Goal: Obtain resource: Download file/media

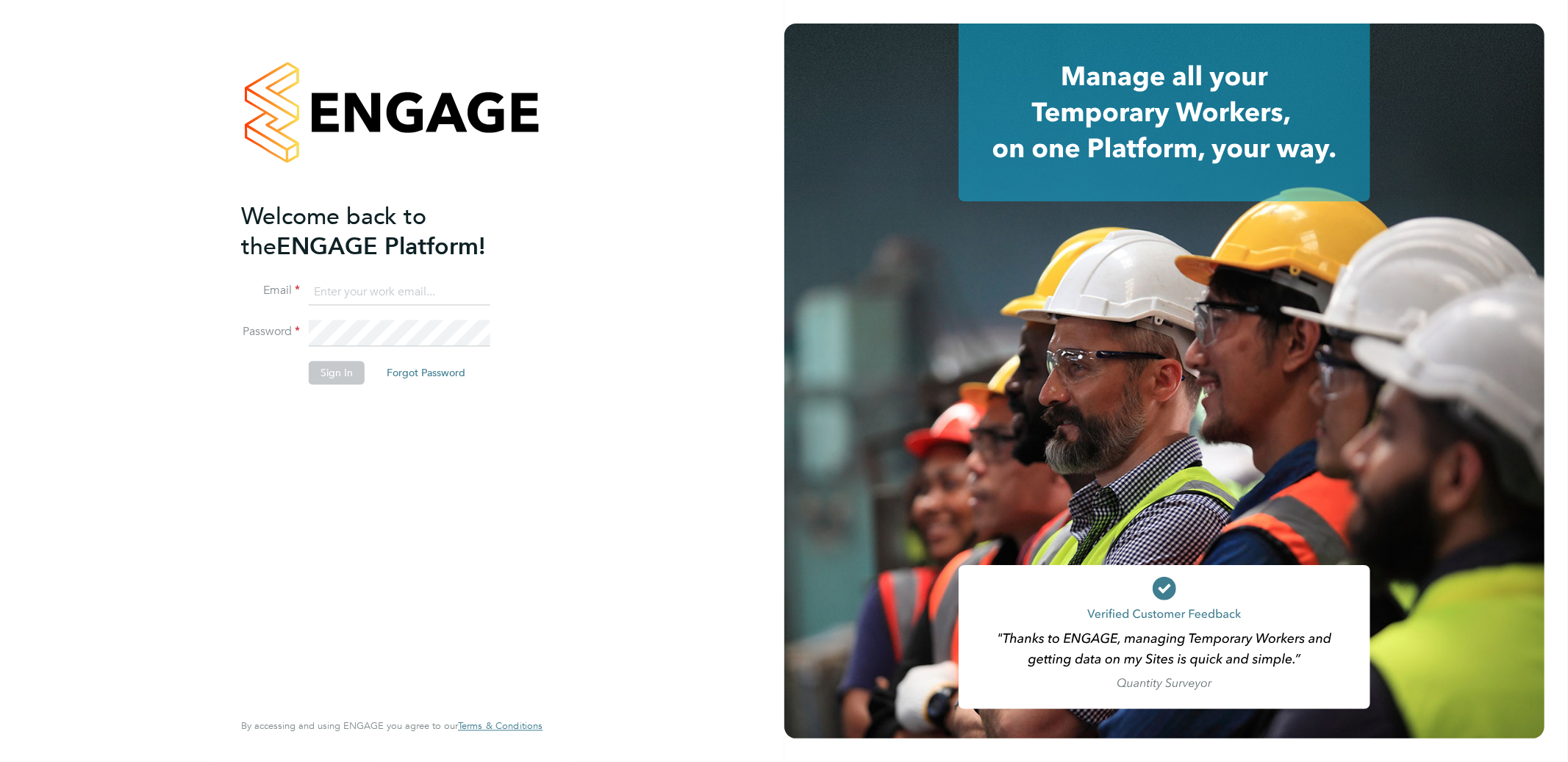
type input "support@engagelabs.io"
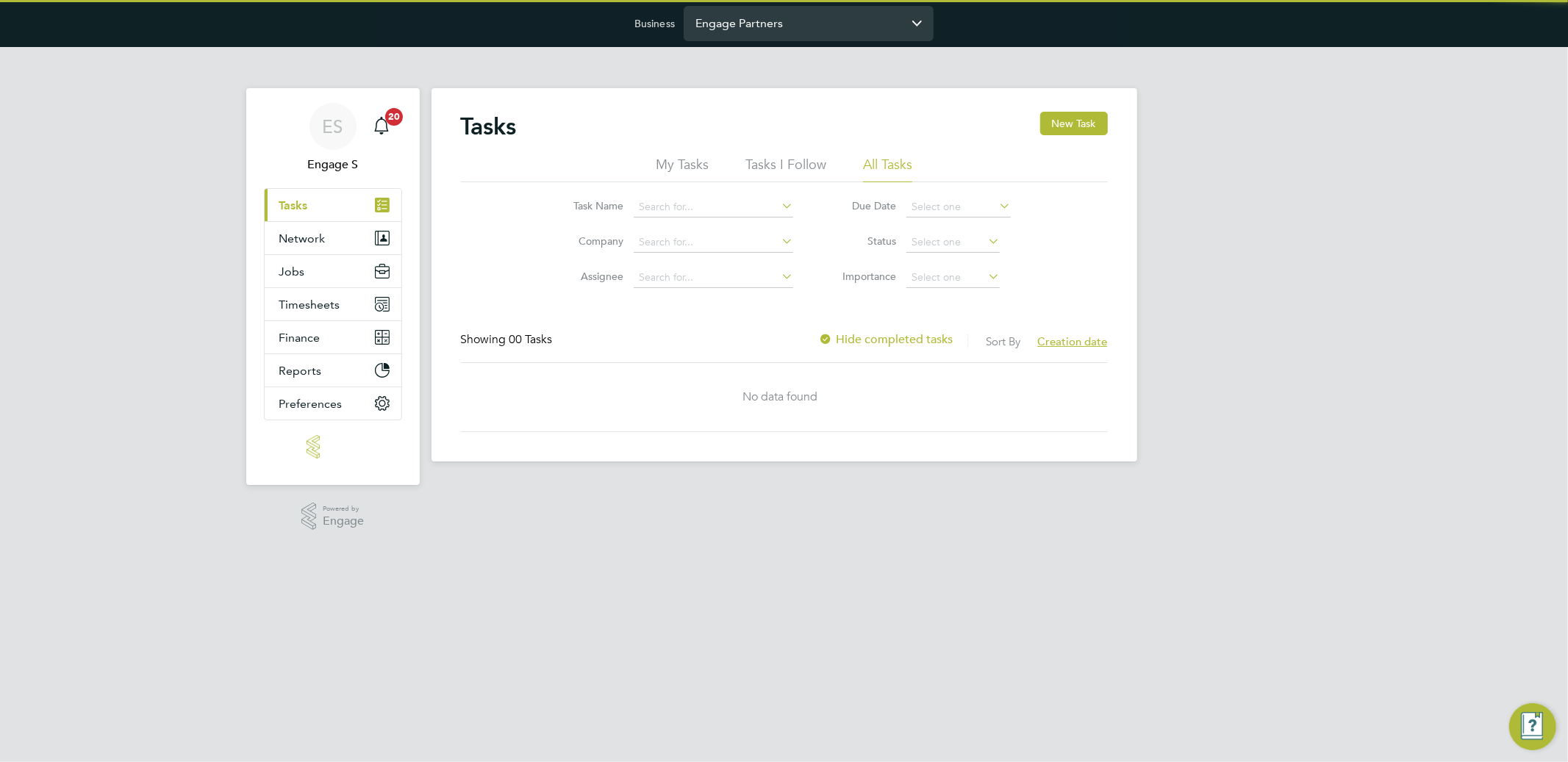
click at [738, 23] on input "Engage Partners" at bounding box center [809, 23] width 250 height 35
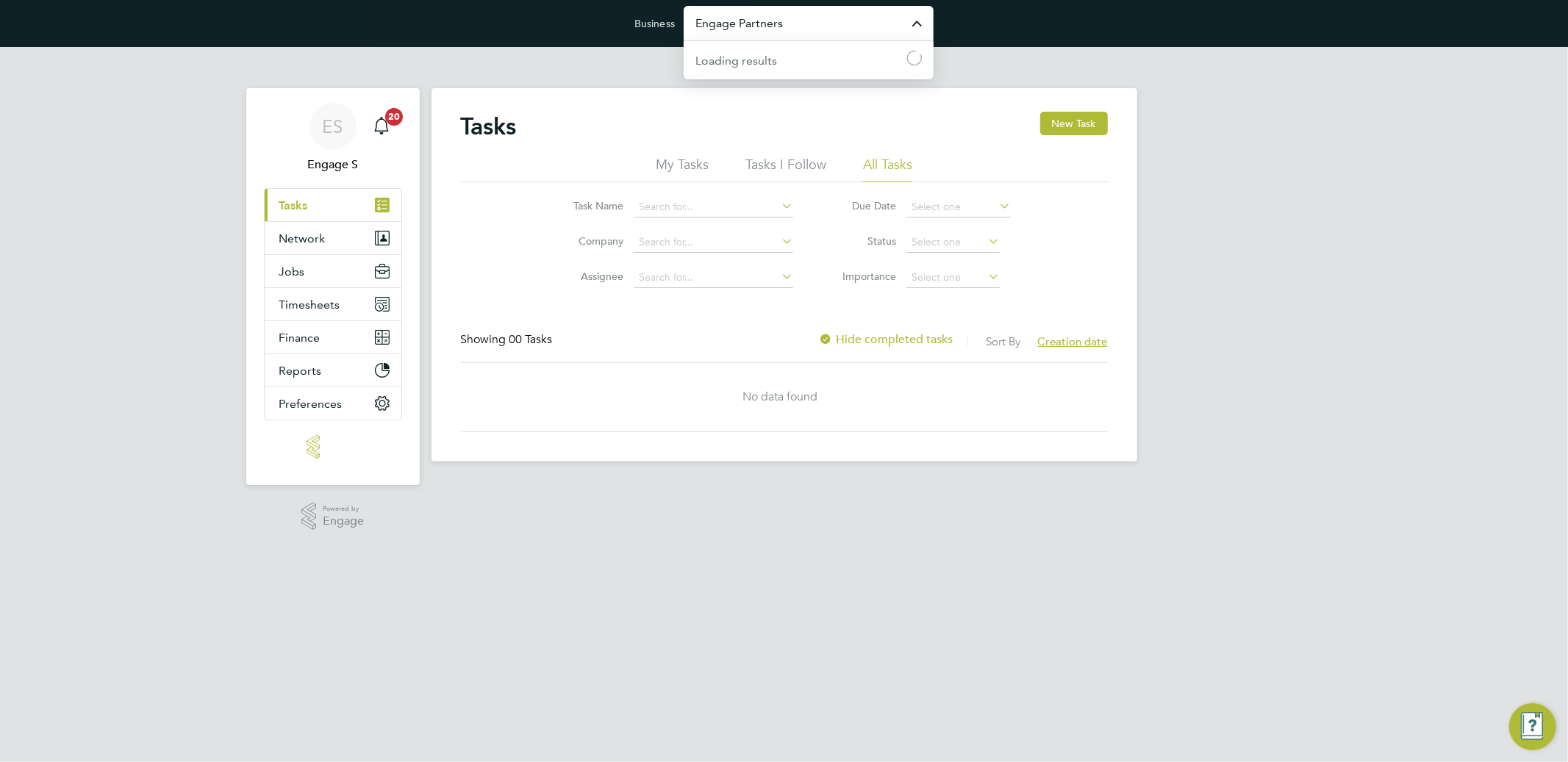
click at [738, 23] on input "Engage Partners" at bounding box center [809, 23] width 250 height 35
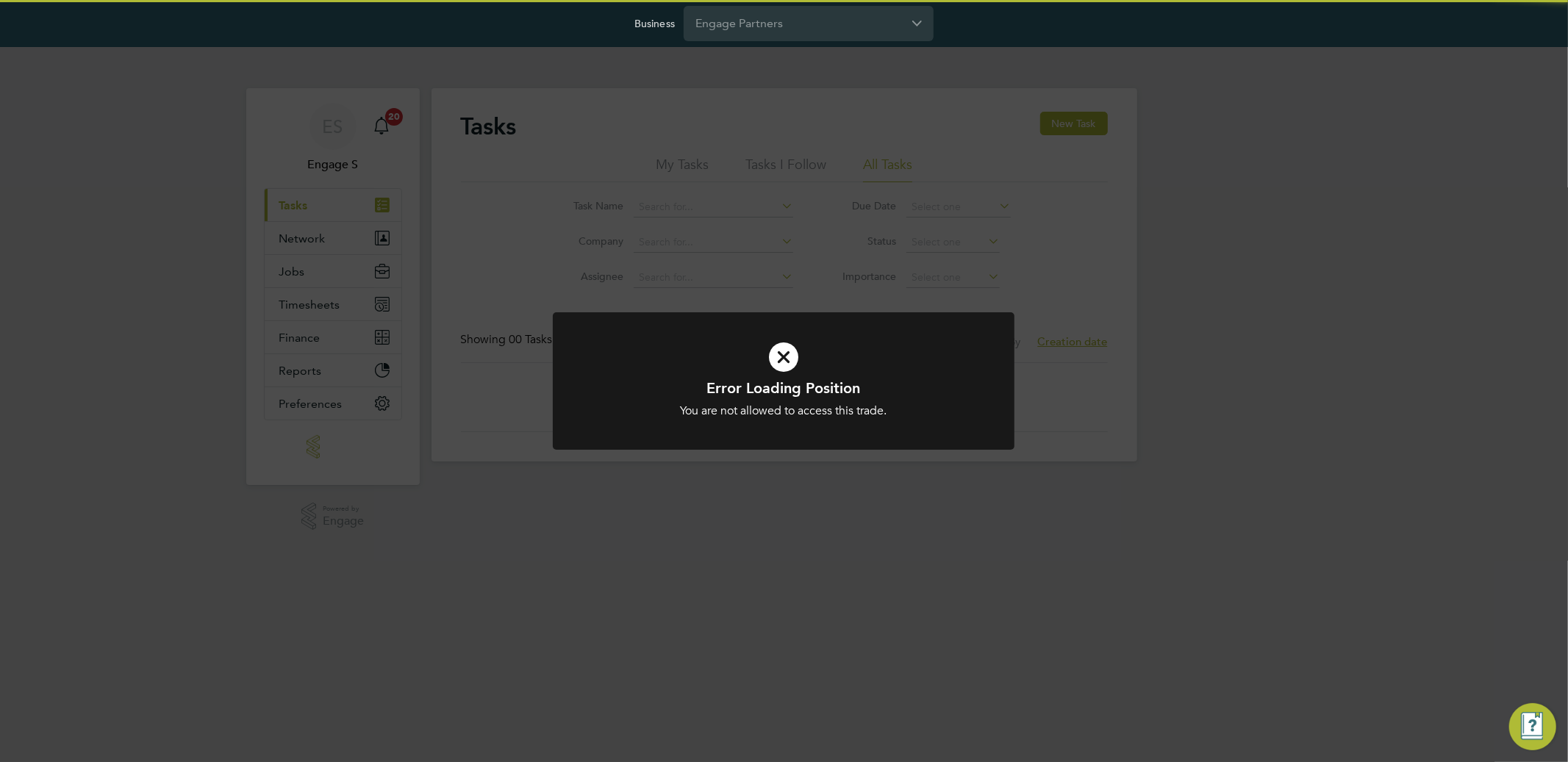
click at [881, 239] on div "Error Loading Position You are not allowed to access this trade. Cancel Okay" at bounding box center [784, 381] width 1568 height 762
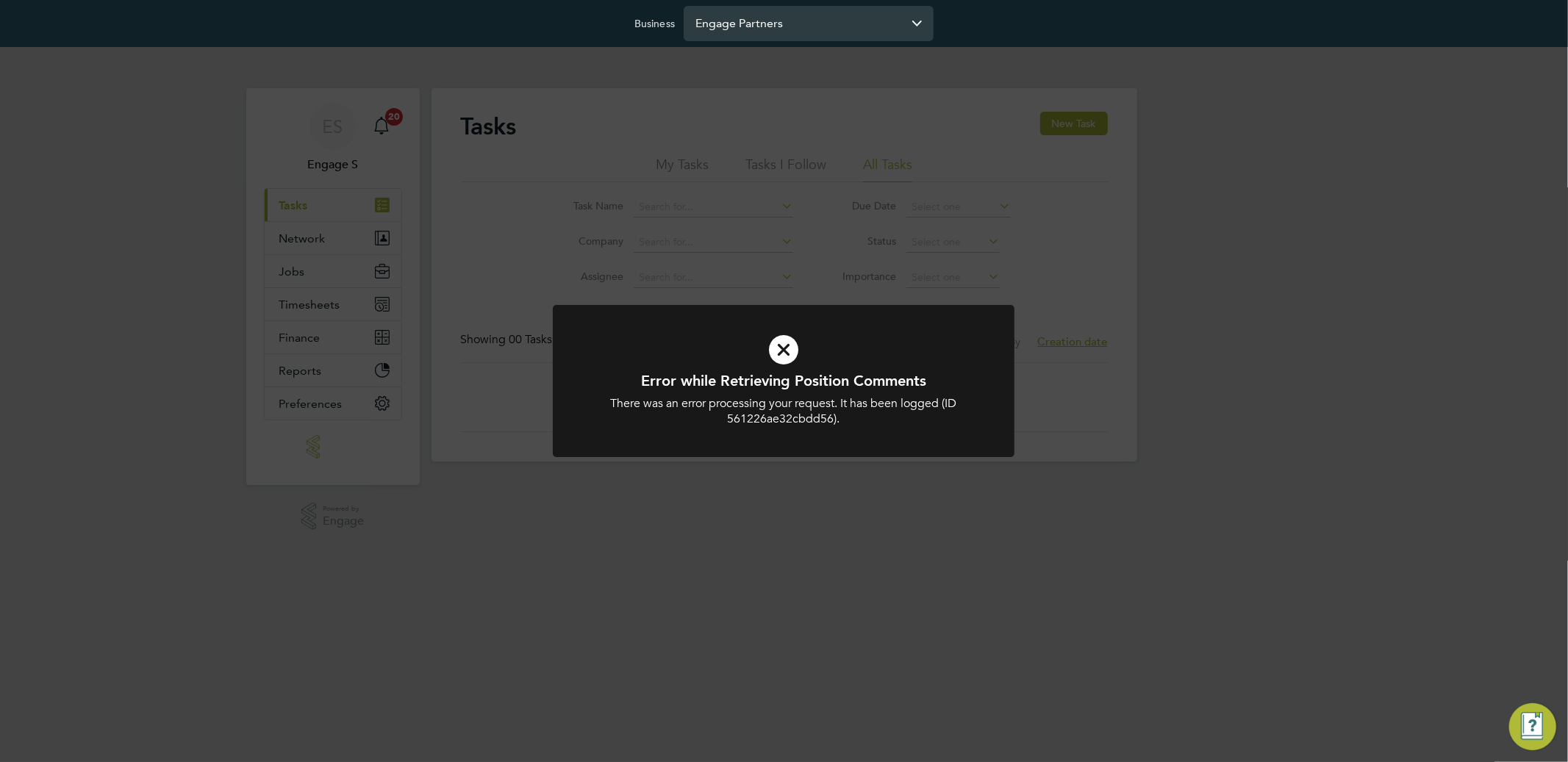
click at [788, 19] on input "Engage Partners" at bounding box center [809, 23] width 250 height 35
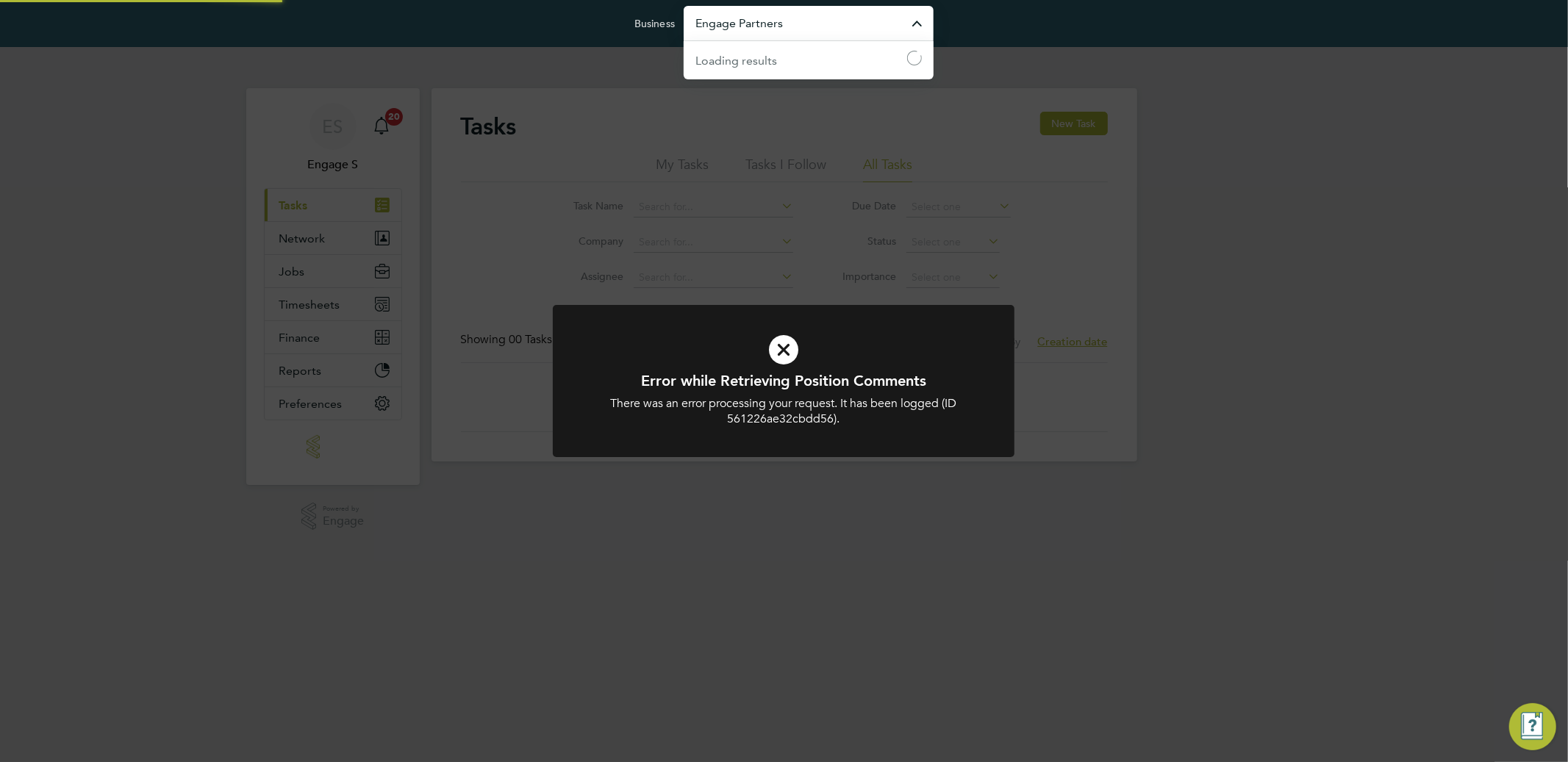
click at [788, 19] on input "Engage Partners" at bounding box center [809, 23] width 250 height 35
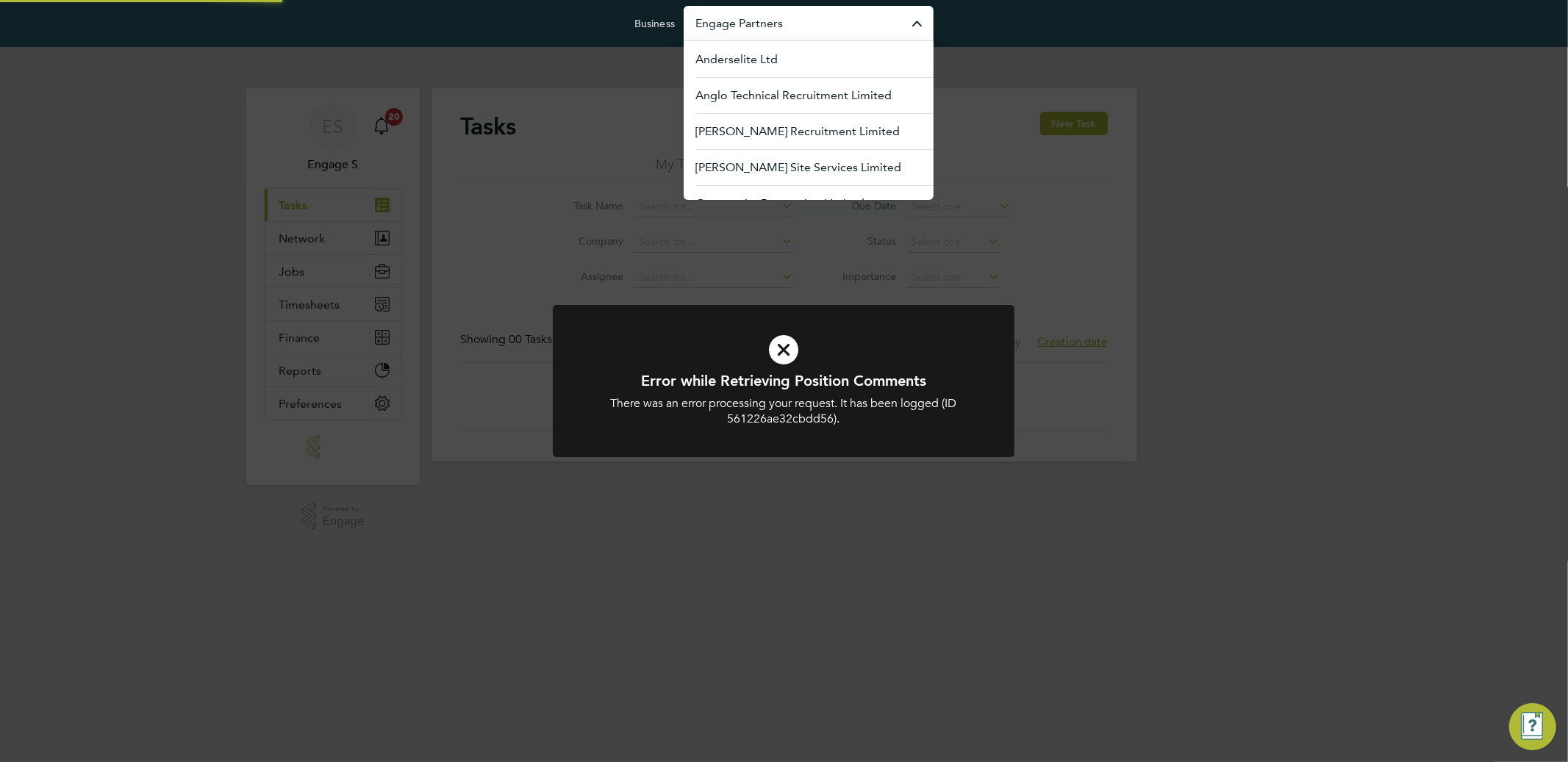
click at [788, 19] on input "Engage Partners" at bounding box center [809, 23] width 250 height 35
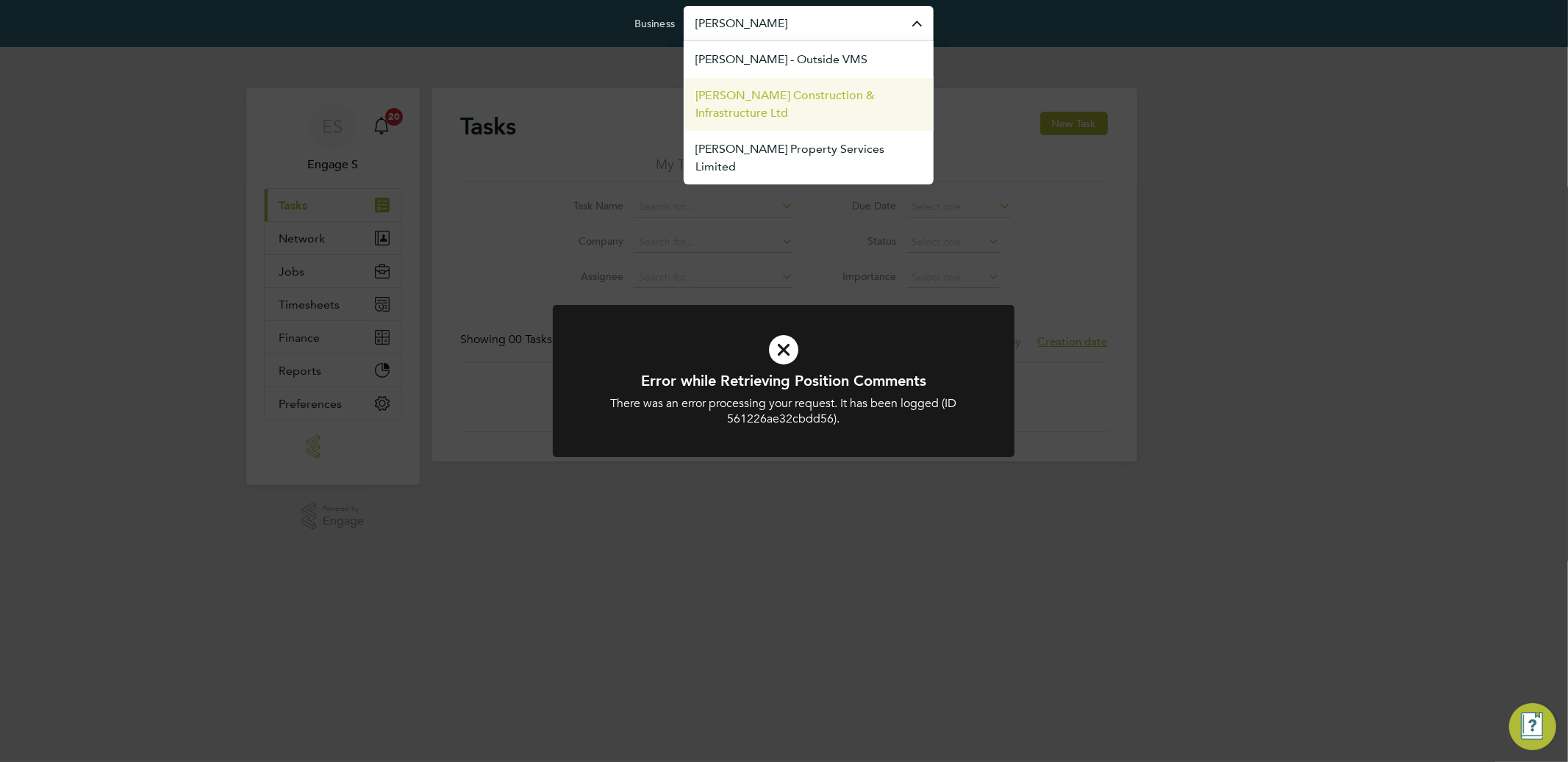
click at [811, 109] on span "Morgan Sindall Construction & Infrastructure Ltd" at bounding box center [809, 104] width 226 height 35
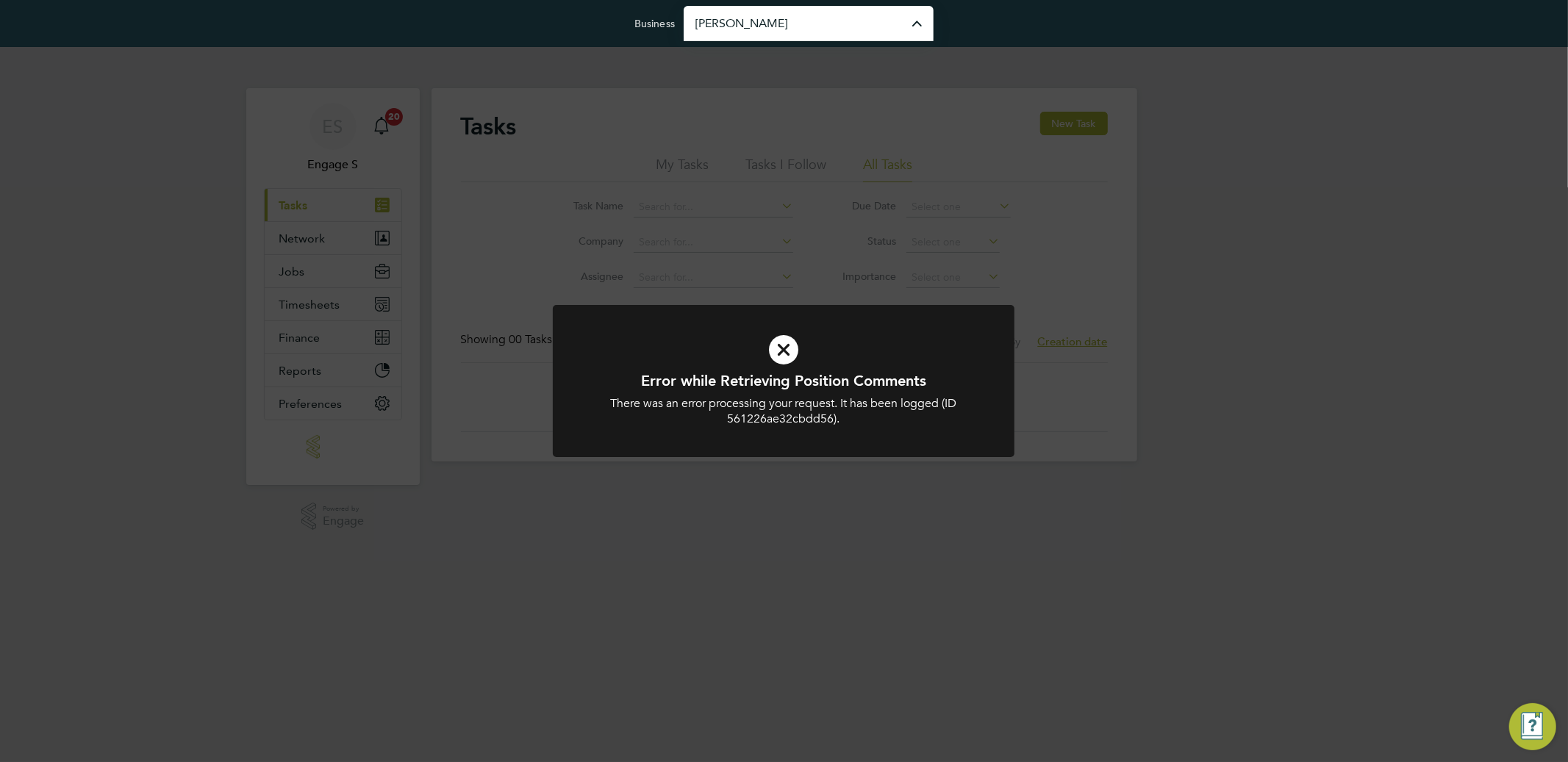
type input "Morgan Sindall Construction & Infrastructure Ltd"
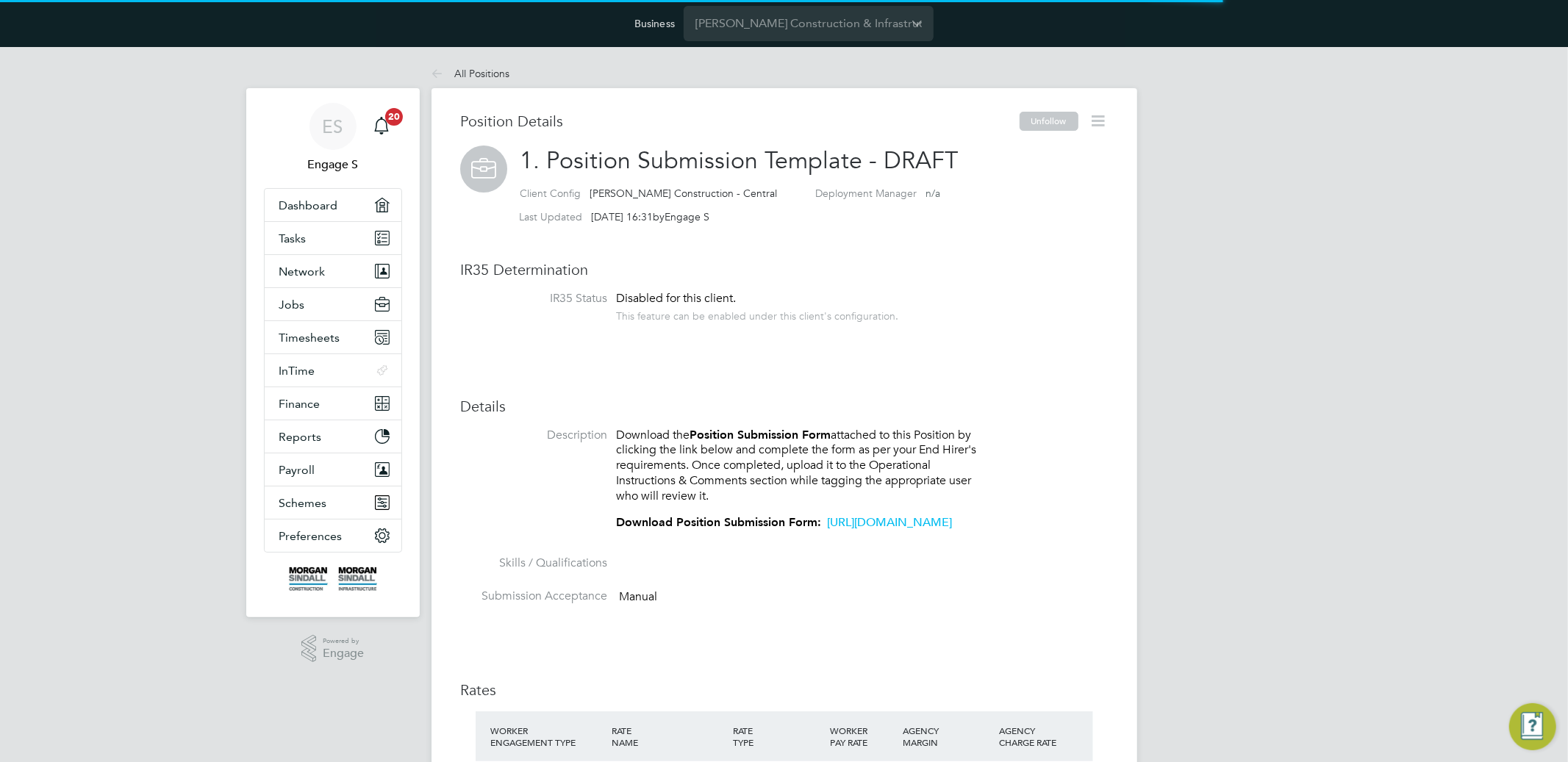
scroll to position [25, 121]
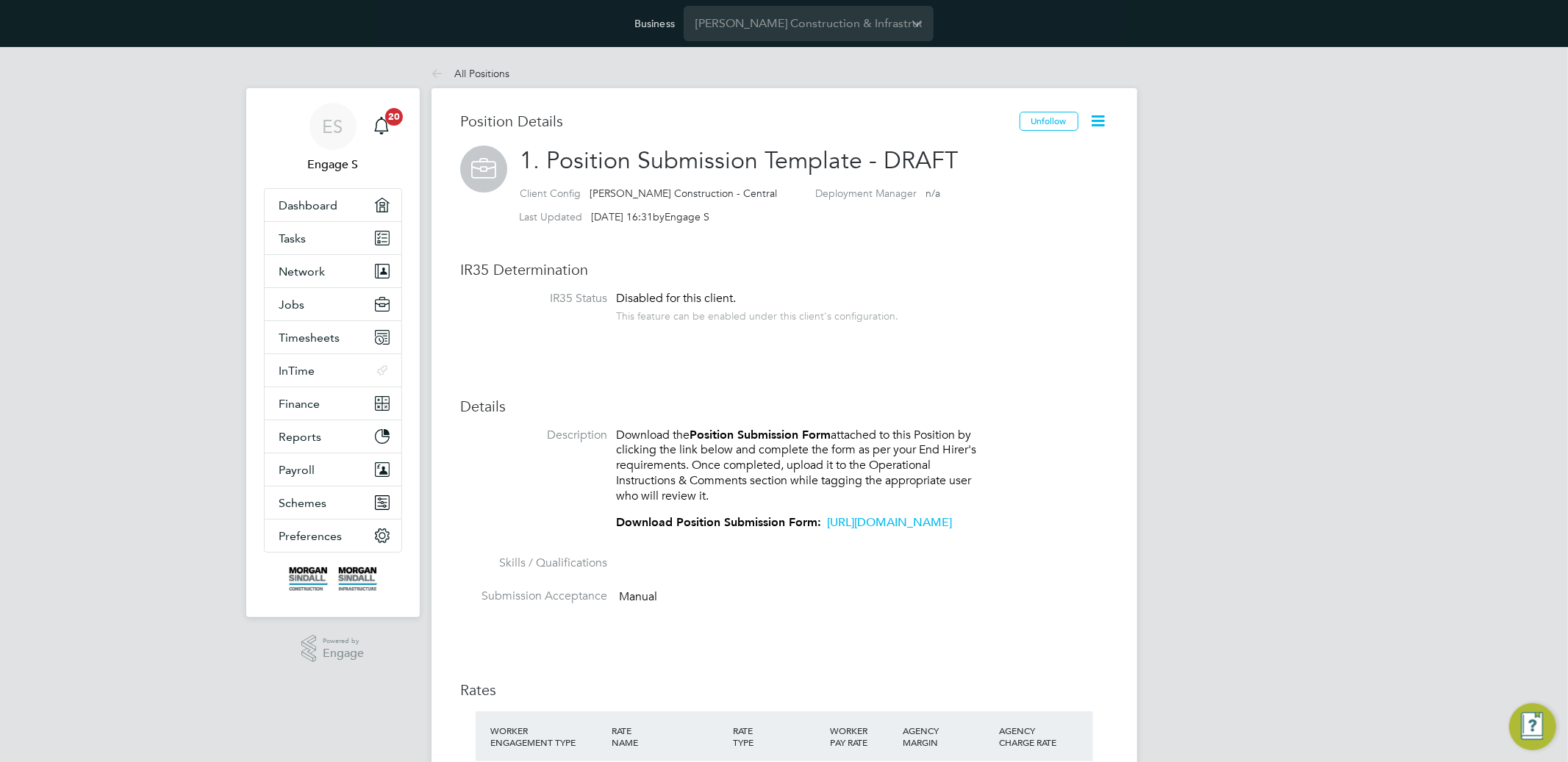
click at [828, 530] on link "https://academy.engagetech.com/wp-content/uploads/MSGroup-Position-Submission-F…" at bounding box center [890, 522] width 125 height 15
